Goal: Navigation & Orientation: Find specific page/section

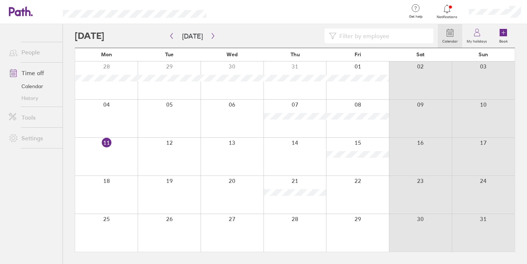
click at [33, 54] on link "People" at bounding box center [33, 52] width 60 height 15
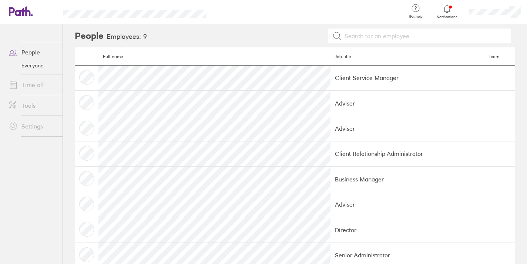
click at [24, 50] on link "People" at bounding box center [33, 52] width 60 height 15
click at [30, 67] on link "Everyone" at bounding box center [33, 66] width 60 height 12
click at [35, 85] on link "Time off" at bounding box center [33, 84] width 60 height 15
